Goal: Find contact information: Find contact information

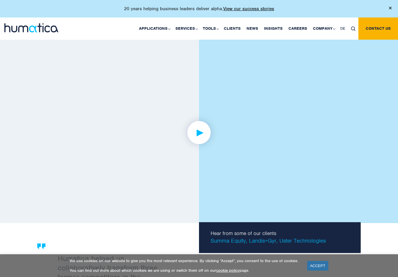
scroll to position [860, 0]
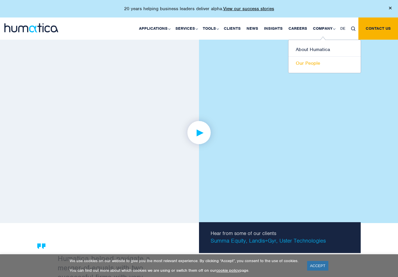
click at [319, 66] on link "Our People" at bounding box center [324, 63] width 72 height 13
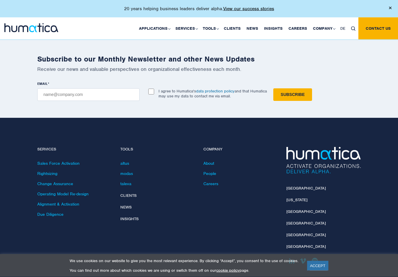
scroll to position [773, 0]
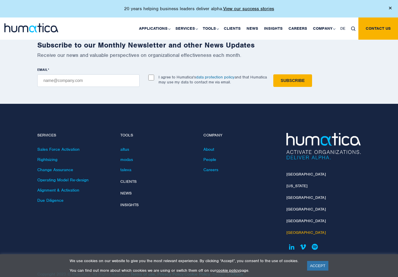
click at [307, 230] on link "[GEOGRAPHIC_DATA]" at bounding box center [305, 232] width 39 height 5
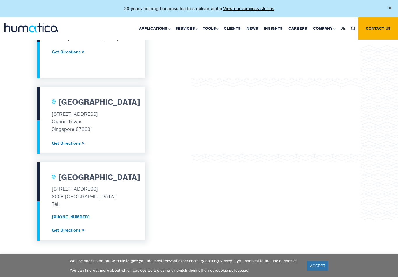
scroll to position [503, 0]
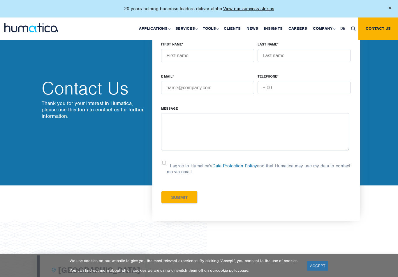
scroll to position [592, 0]
